Goal: Information Seeking & Learning: Learn about a topic

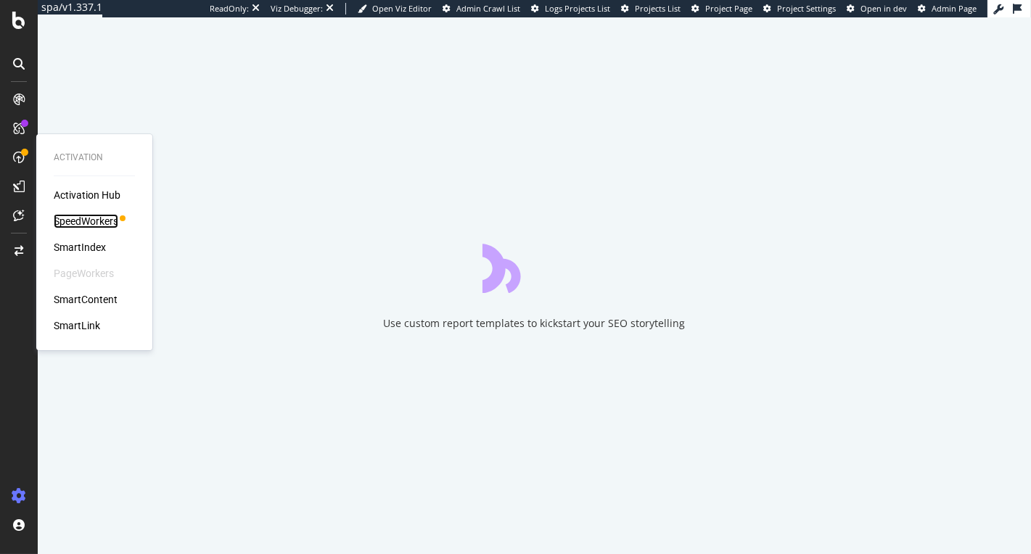
click at [99, 222] on div "SpeedWorkers" at bounding box center [86, 221] width 65 height 15
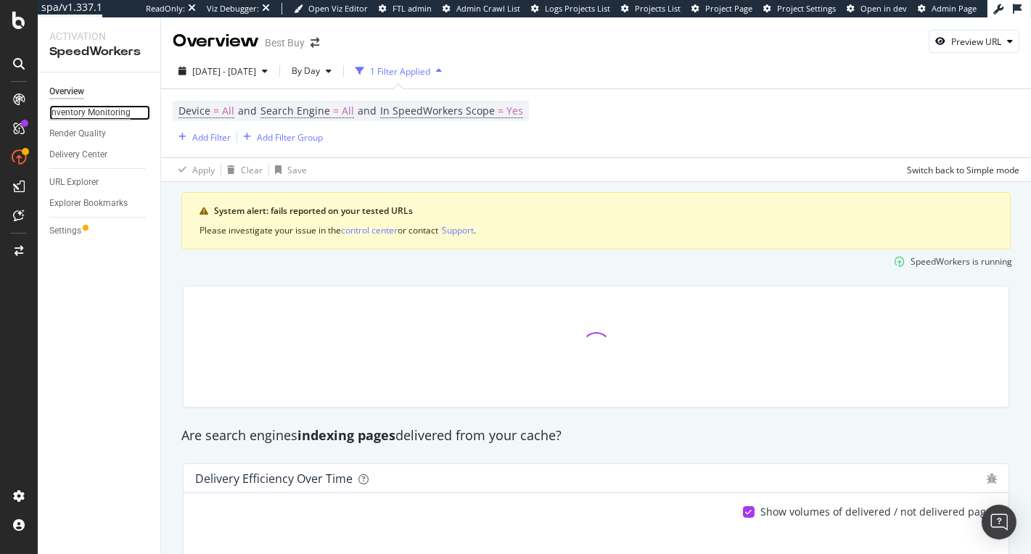
click at [96, 120] on div "Inventory Monitoring" at bounding box center [89, 112] width 81 height 15
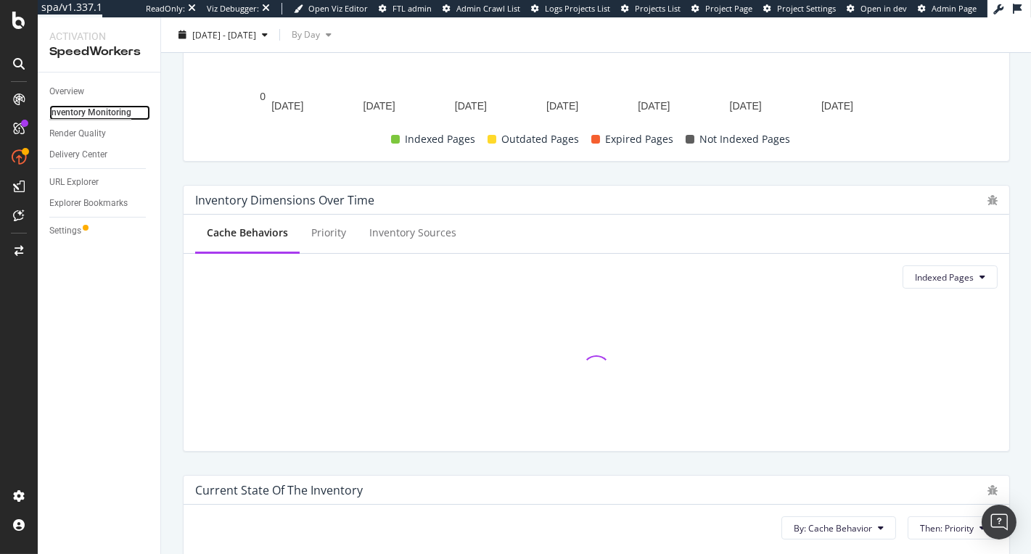
scroll to position [390, 0]
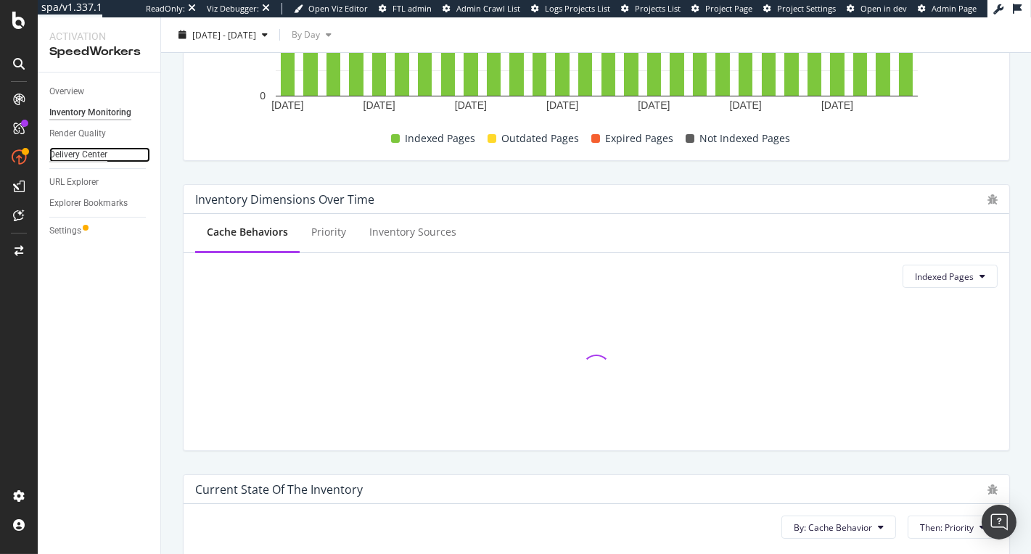
click at [93, 153] on div "Delivery Center" at bounding box center [78, 154] width 58 height 15
